Goal: Information Seeking & Learning: Learn about a topic

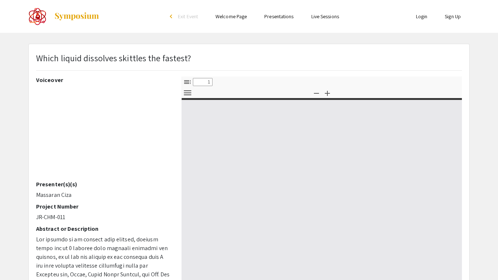
select select "custom"
type input "0"
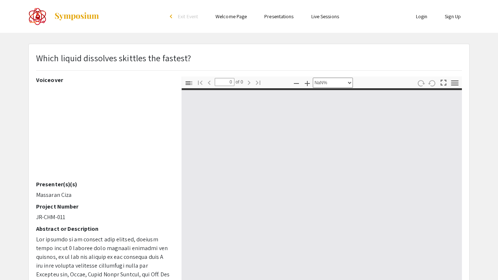
select select "auto"
type input "1"
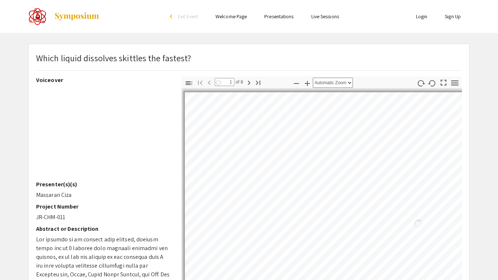
select select "auto"
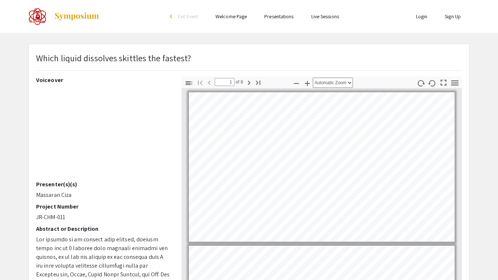
scroll to position [1, 0]
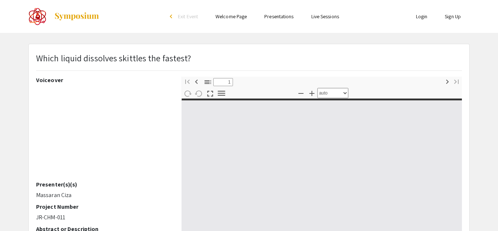
select select "custom"
type input "0"
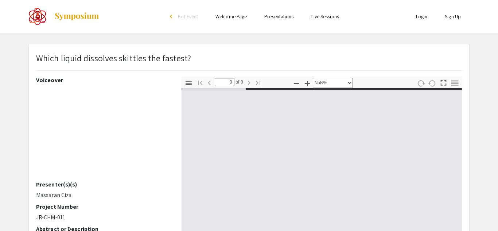
select select "auto"
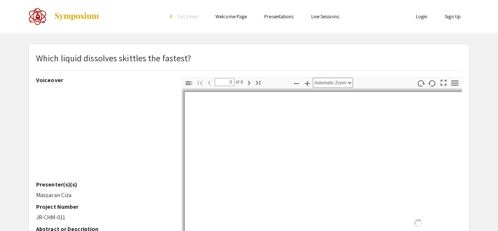
type input "1"
select select "auto"
